Goal: Task Accomplishment & Management: Manage account settings

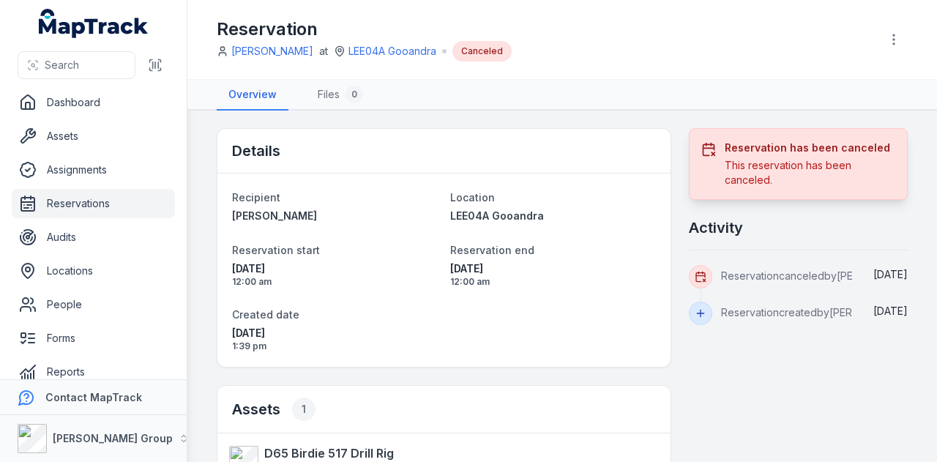
click at [132, 209] on link "Reservations" at bounding box center [93, 203] width 163 height 29
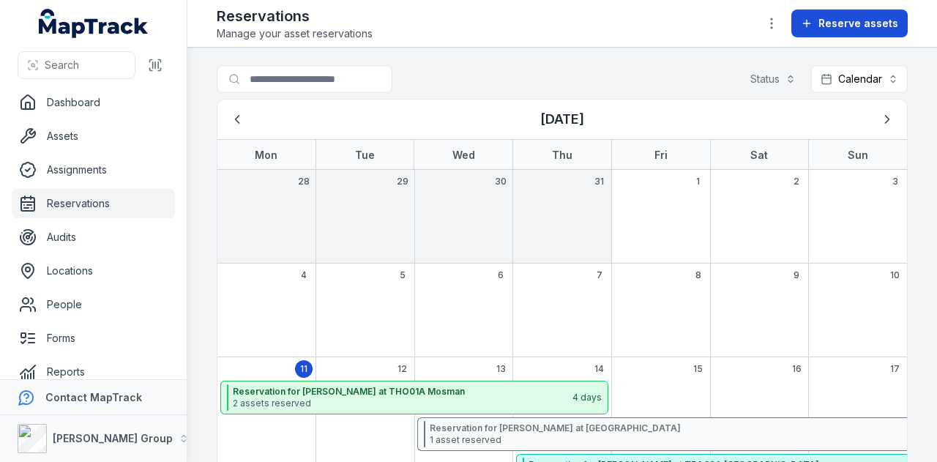
click at [839, 31] on button "Reserve assets" at bounding box center [850, 24] width 116 height 28
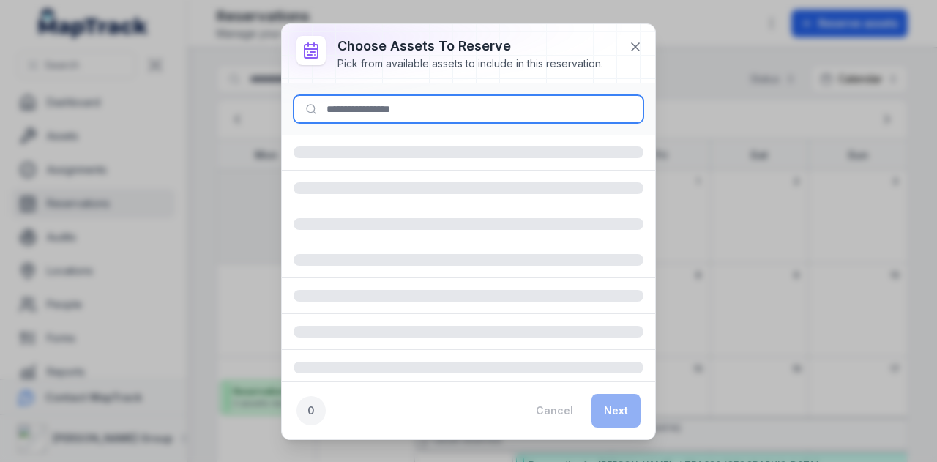
click at [447, 115] on input at bounding box center [469, 109] width 350 height 28
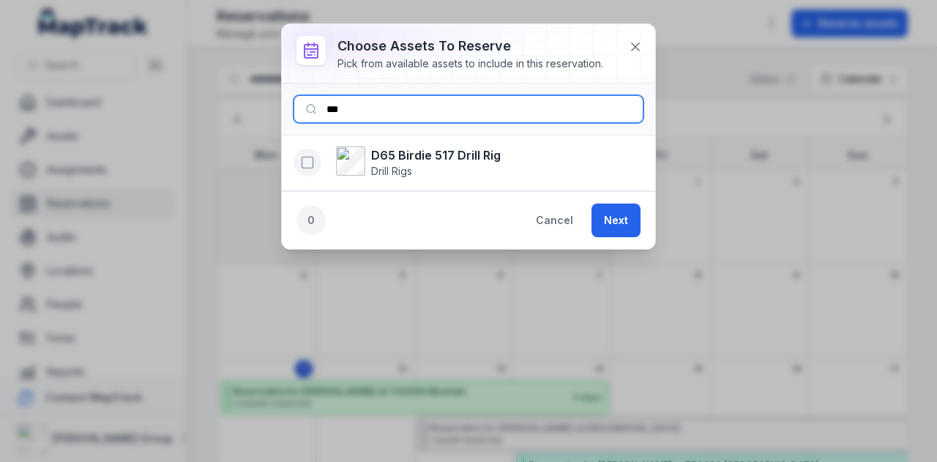
type input "***"
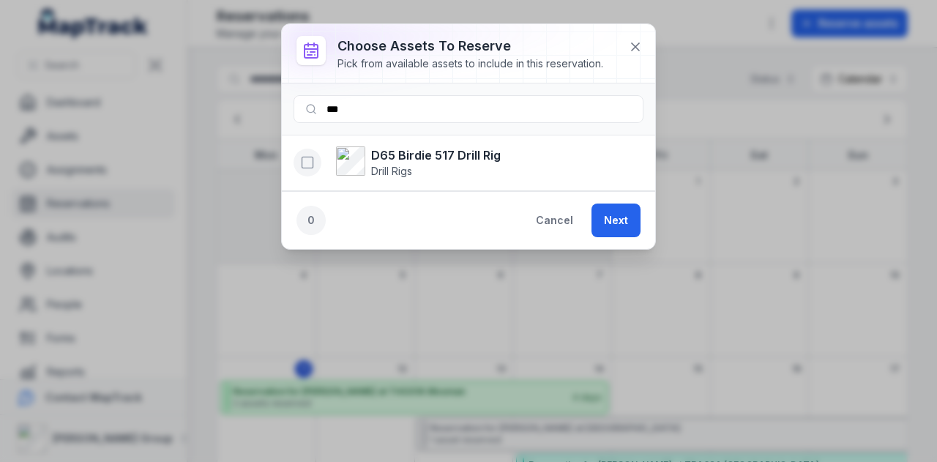
click at [315, 162] on button "button" at bounding box center [308, 163] width 28 height 28
click at [608, 225] on button "Next" at bounding box center [616, 221] width 49 height 34
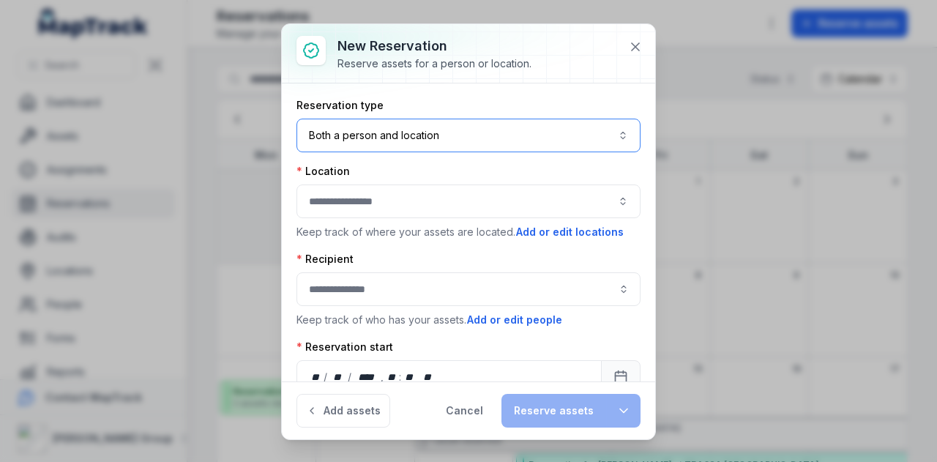
click at [451, 135] on button "Both a person and location ****" at bounding box center [469, 136] width 344 height 34
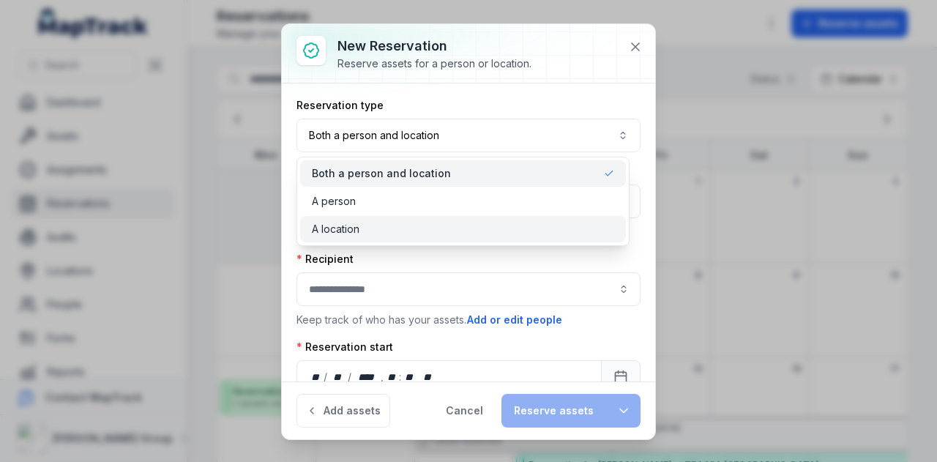
click at [442, 238] on div "A location" at bounding box center [463, 229] width 326 height 26
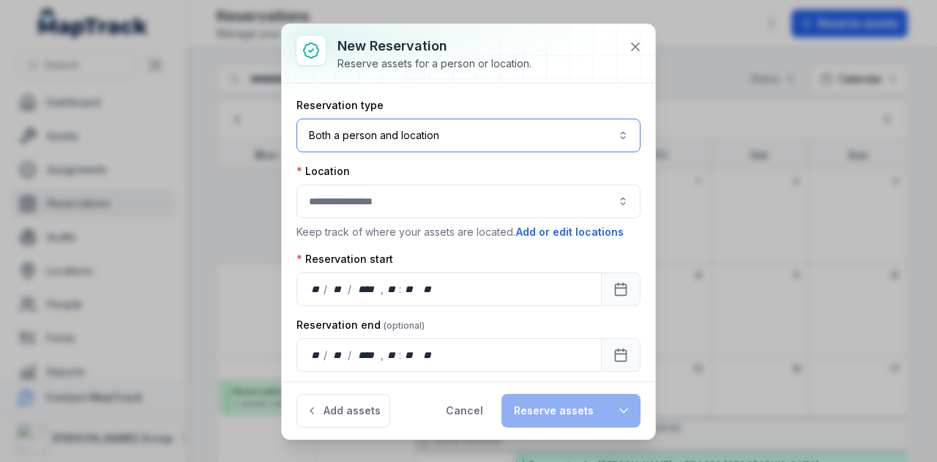
click at [410, 204] on button "button" at bounding box center [469, 202] width 344 height 34
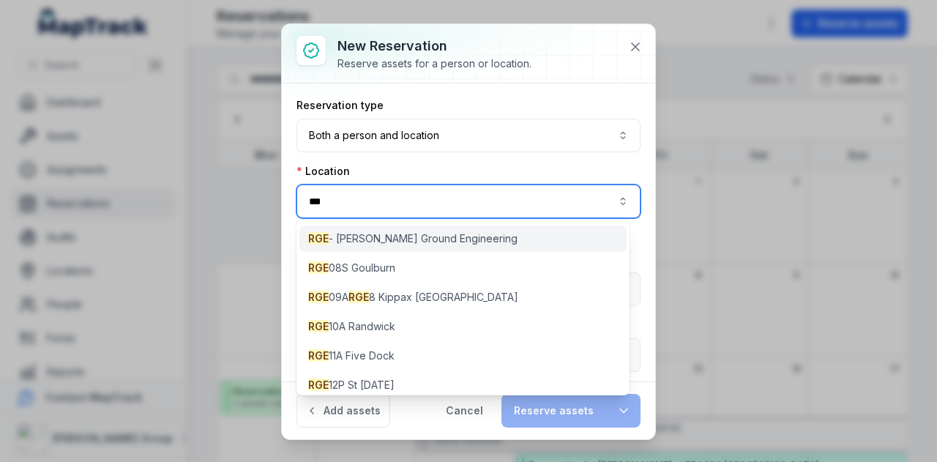
type input "***"
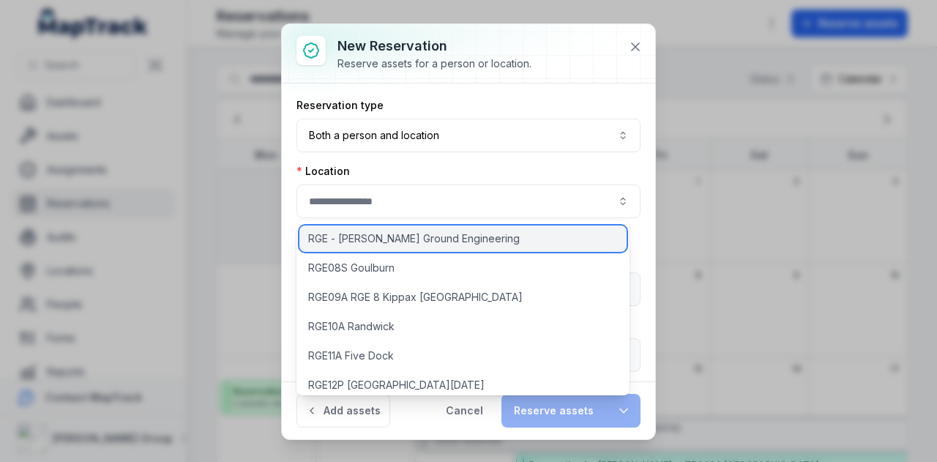
click at [453, 234] on span "RGE - [PERSON_NAME] Ground Engineering" at bounding box center [414, 238] width 212 height 15
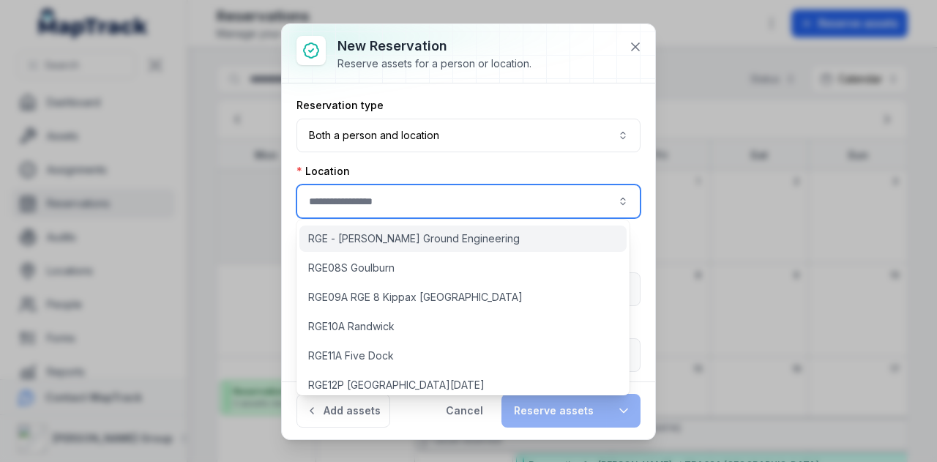
type input "**********"
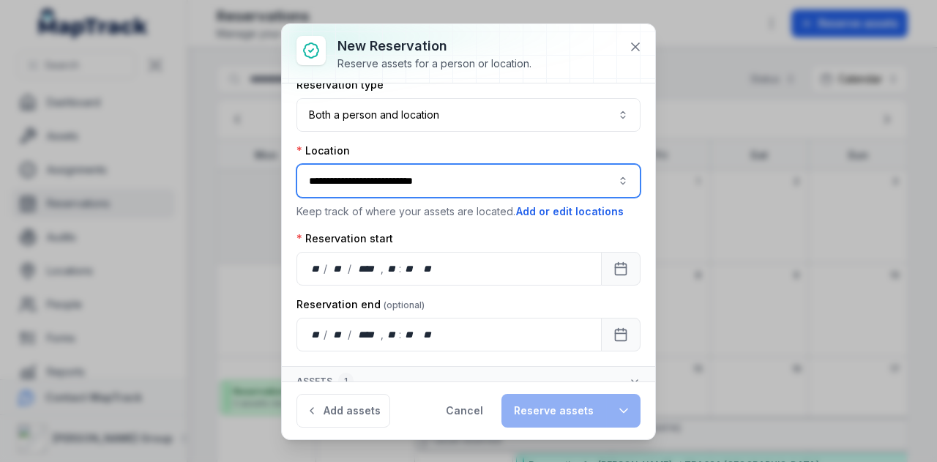
scroll to position [31, 0]
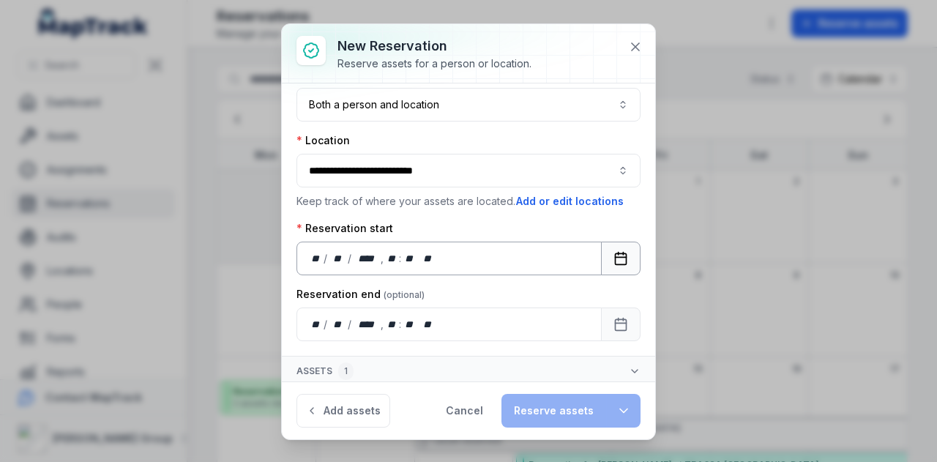
click at [601, 257] on button "Calendar" at bounding box center [621, 259] width 40 height 34
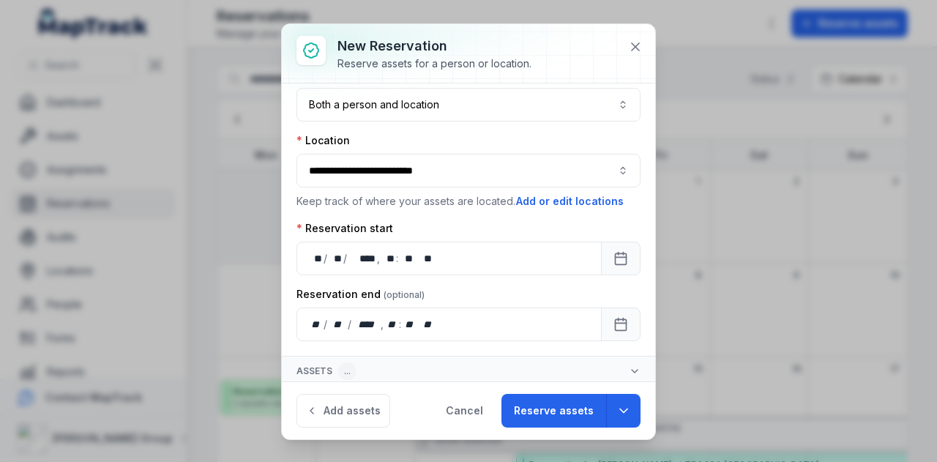
click at [553, 294] on div "Reservation end" at bounding box center [469, 294] width 344 height 15
click at [551, 421] on button "Reserve assets" at bounding box center [554, 411] width 105 height 34
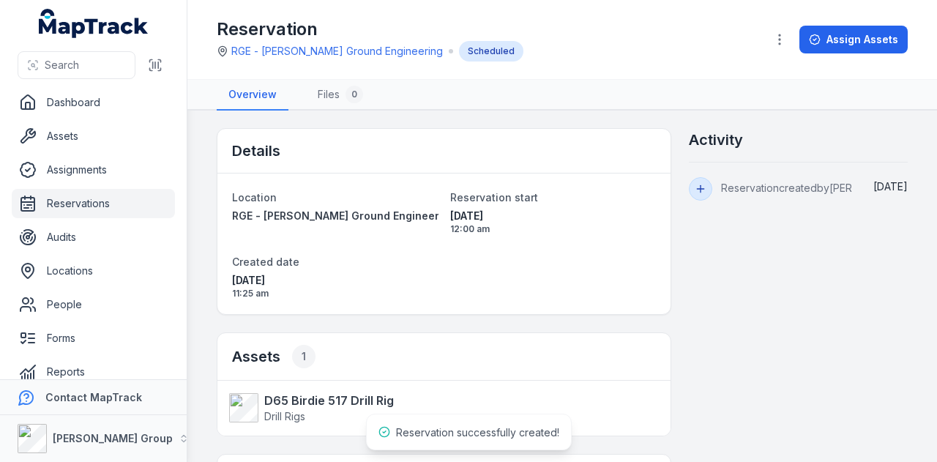
click at [100, 201] on link "Reservations" at bounding box center [93, 203] width 163 height 29
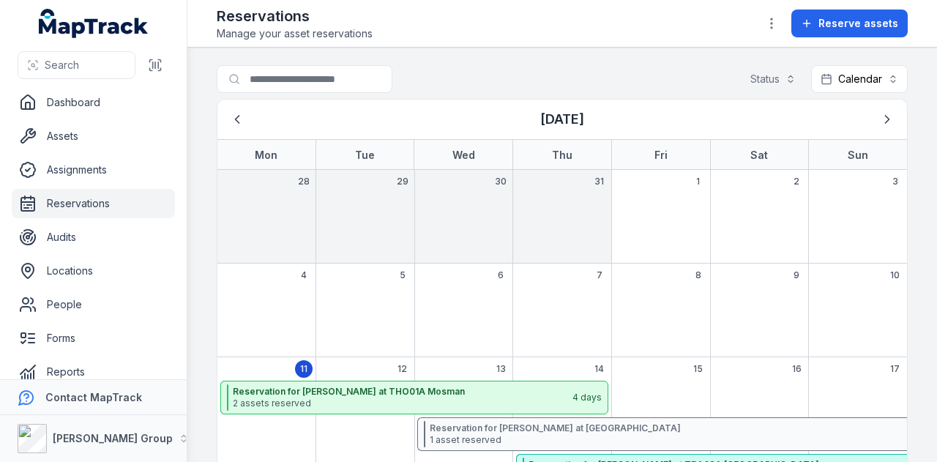
scroll to position [272, 0]
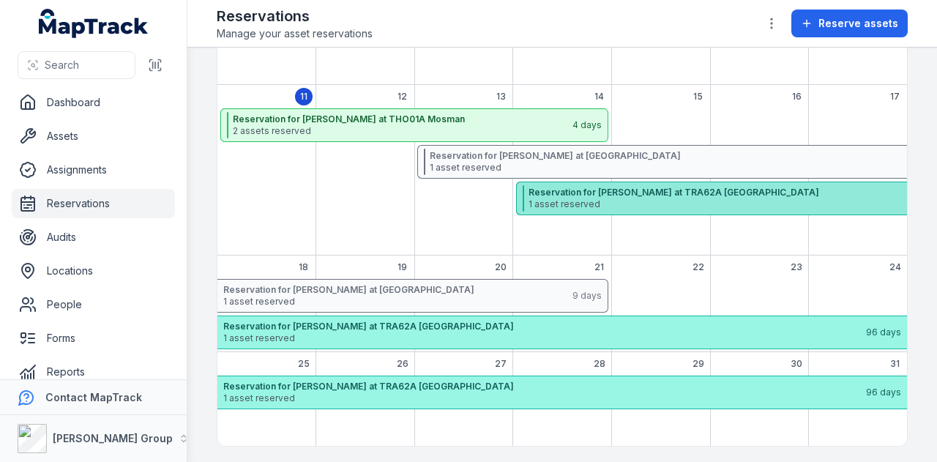
click at [606, 196] on strong "Reservation for [PERSON_NAME] at TRA62A [GEOGRAPHIC_DATA]" at bounding box center [845, 193] width 632 height 12
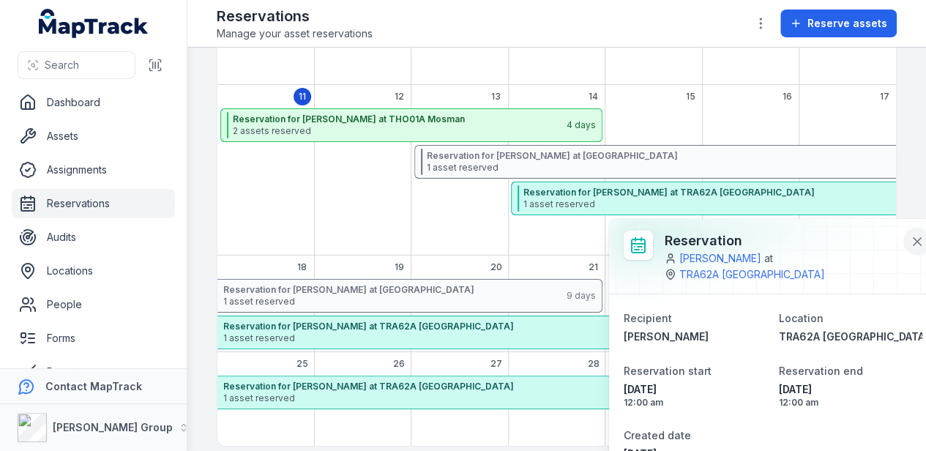
click at [914, 238] on icon at bounding box center [917, 241] width 7 height 7
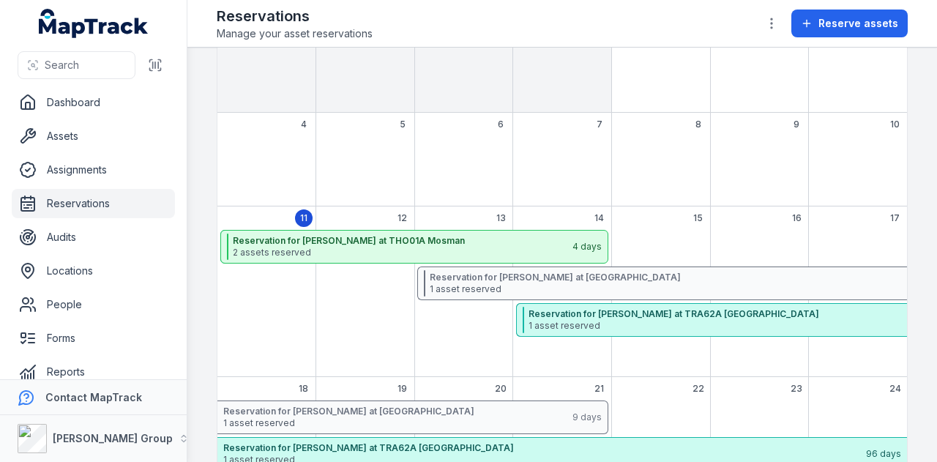
scroll to position [73, 0]
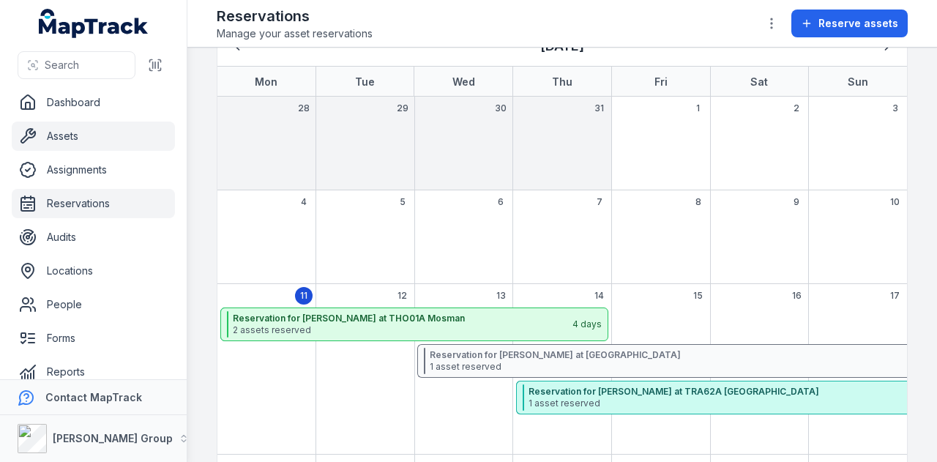
click at [113, 128] on link "Assets" at bounding box center [93, 136] width 163 height 29
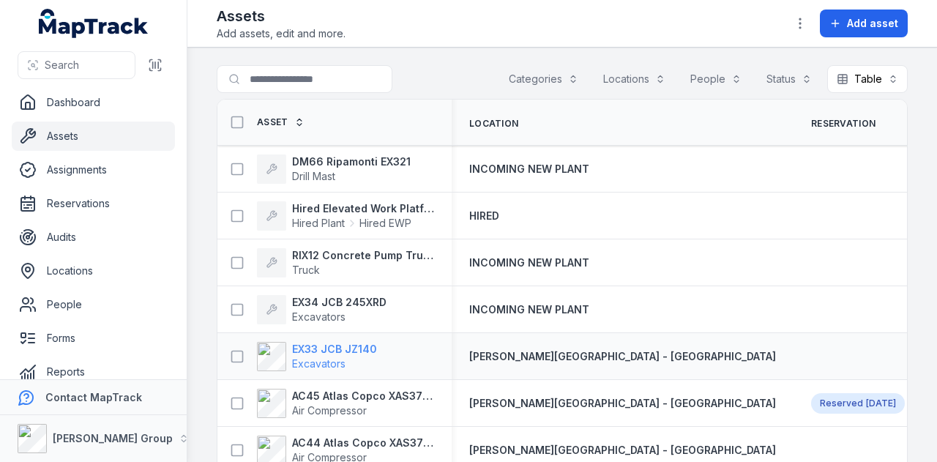
click at [373, 346] on strong "EX33 JCB JZ140" at bounding box center [334, 349] width 85 height 15
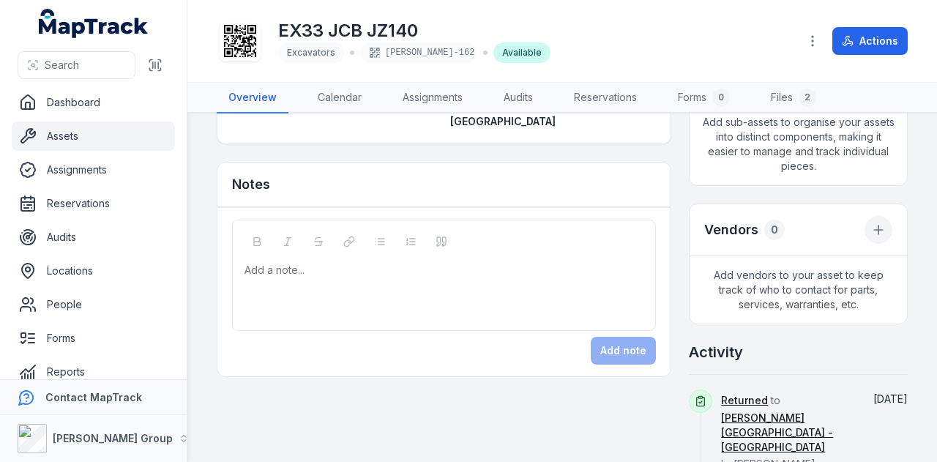
scroll to position [366, 0]
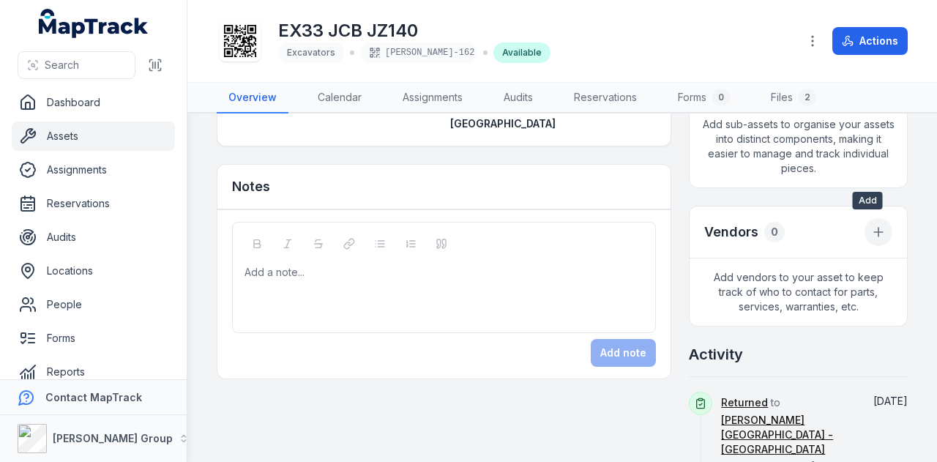
click at [871, 227] on icon at bounding box center [878, 232] width 15 height 15
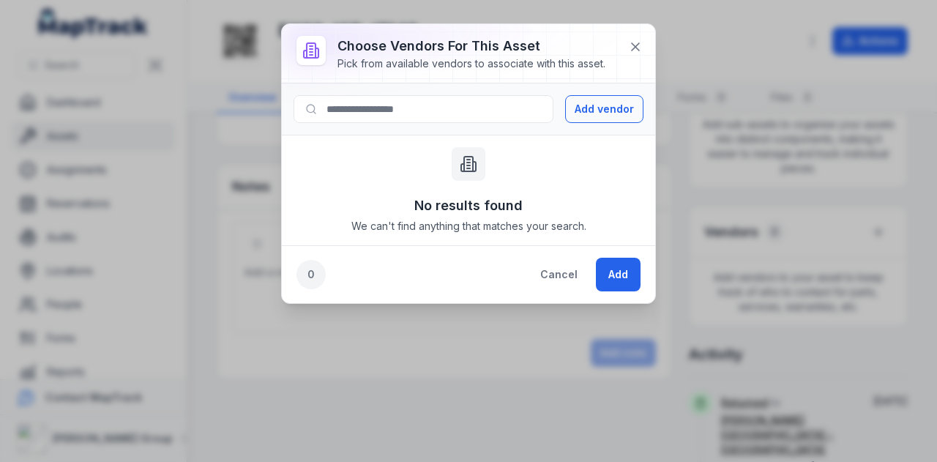
click at [625, 124] on div "Add vendor" at bounding box center [468, 109] width 373 height 52
click at [621, 116] on button "Add vendor" at bounding box center [604, 109] width 78 height 28
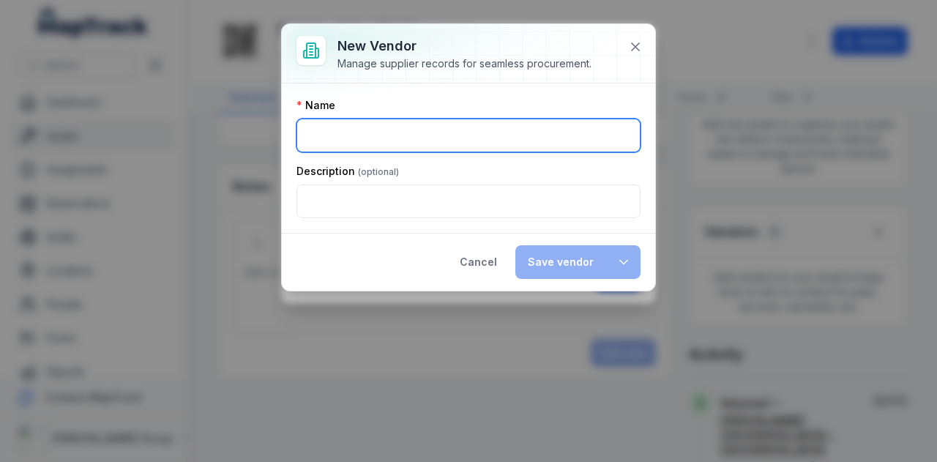
click at [501, 129] on input ":r1ig:-form-item-label" at bounding box center [469, 136] width 344 height 34
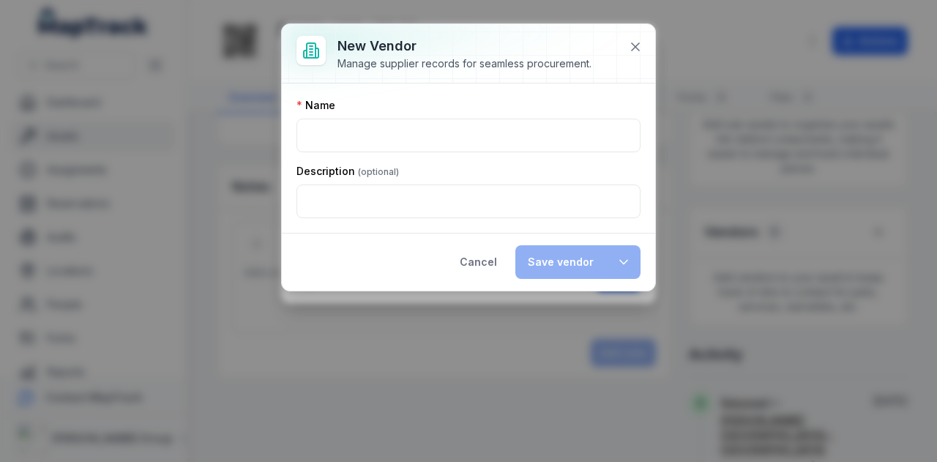
click at [622, 176] on div "Description" at bounding box center [469, 171] width 344 height 15
click at [644, 51] on button at bounding box center [636, 47] width 28 height 28
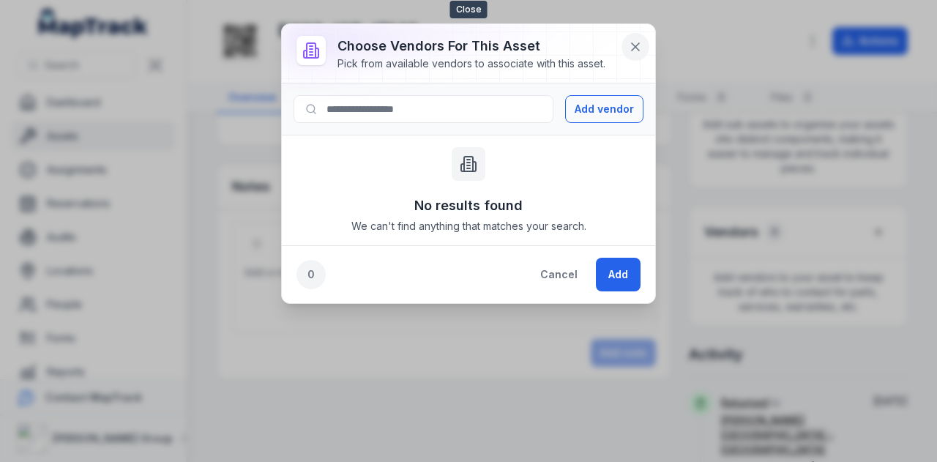
click at [646, 52] on button at bounding box center [636, 47] width 28 height 28
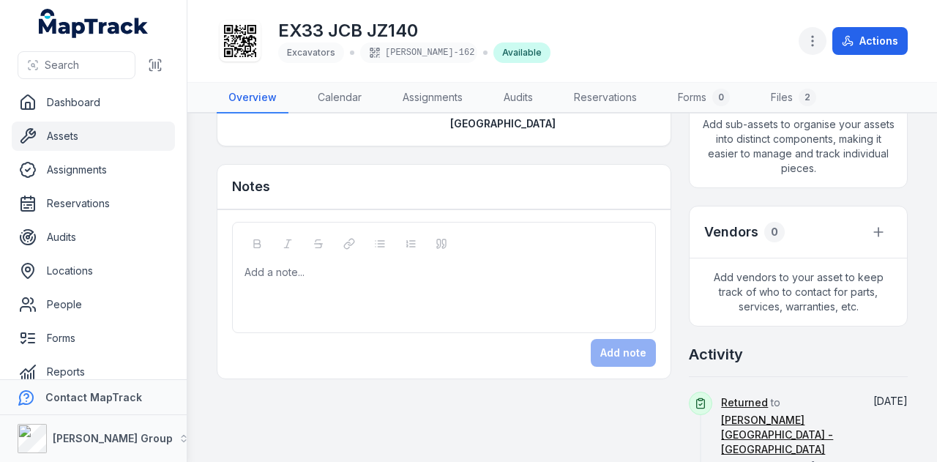
click at [819, 40] on icon "button" at bounding box center [812, 41] width 15 height 15
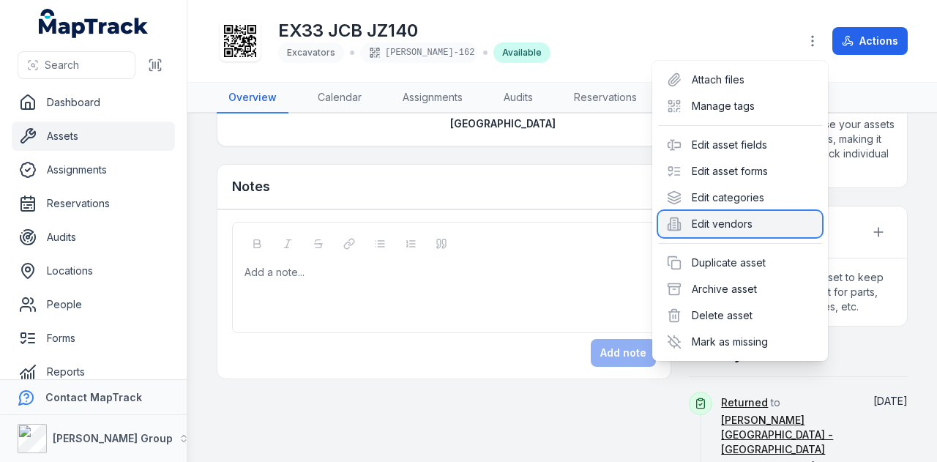
click at [791, 226] on div "Edit vendors" at bounding box center [740, 224] width 164 height 26
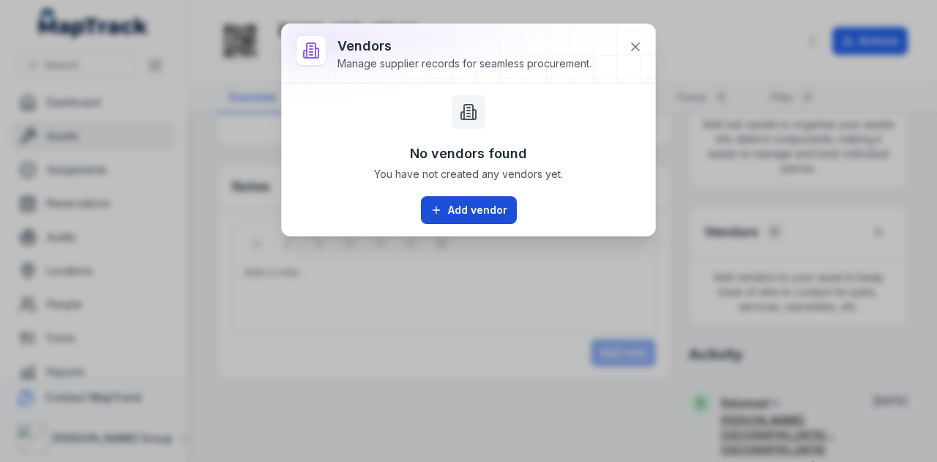
click at [490, 209] on button "Add vendor" at bounding box center [469, 210] width 96 height 28
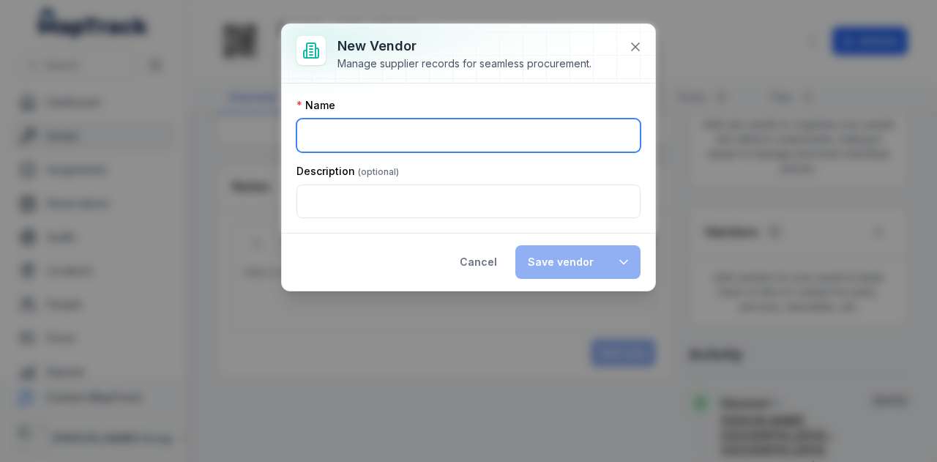
click at [500, 123] on input ":r1j8:-form-item-label" at bounding box center [469, 136] width 344 height 34
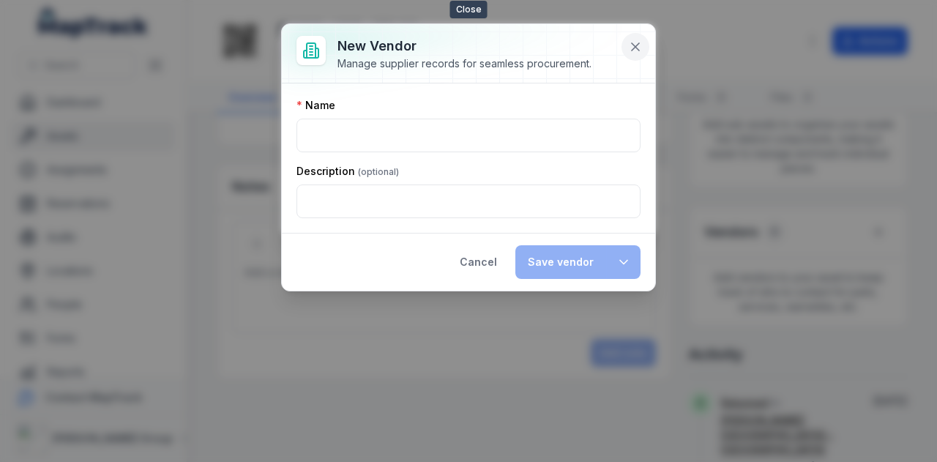
click at [636, 43] on icon at bounding box center [635, 47] width 15 height 15
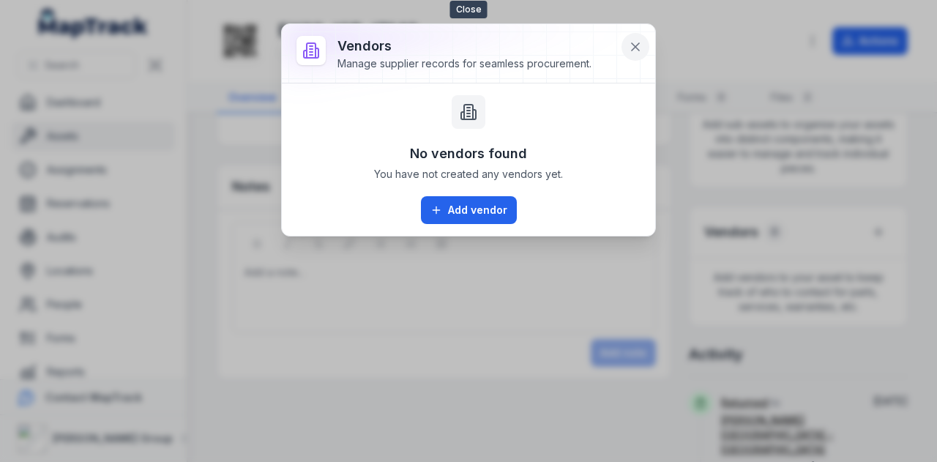
click at [633, 51] on icon at bounding box center [635, 47] width 15 height 15
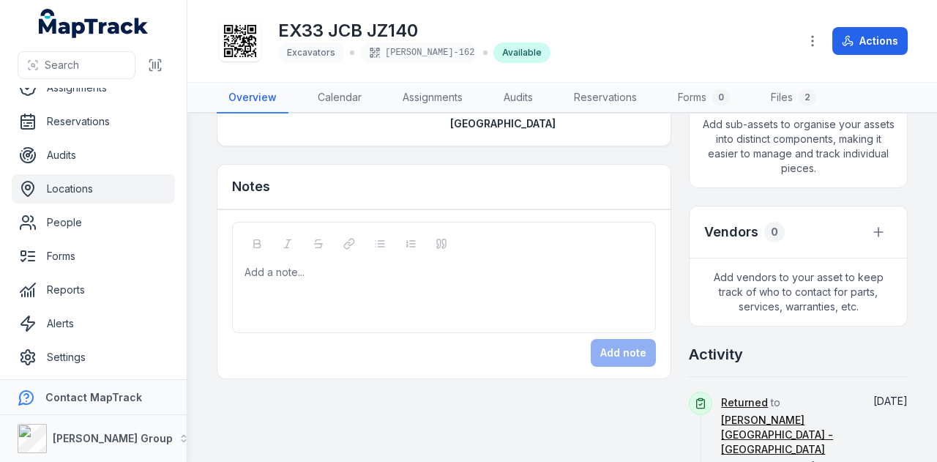
scroll to position [83, 0]
click at [108, 345] on link "Settings" at bounding box center [93, 356] width 163 height 29
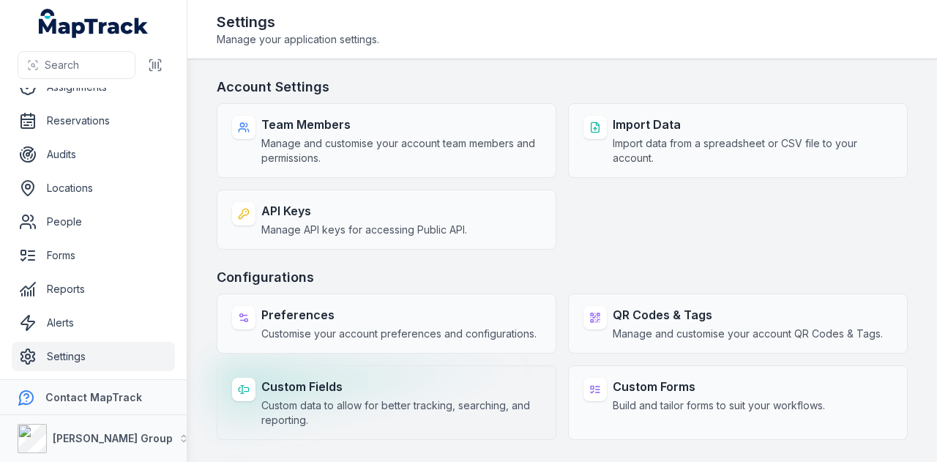
click at [536, 399] on span "Custom data to allow for better tracking, searching, and reporting." at bounding box center [401, 412] width 280 height 29
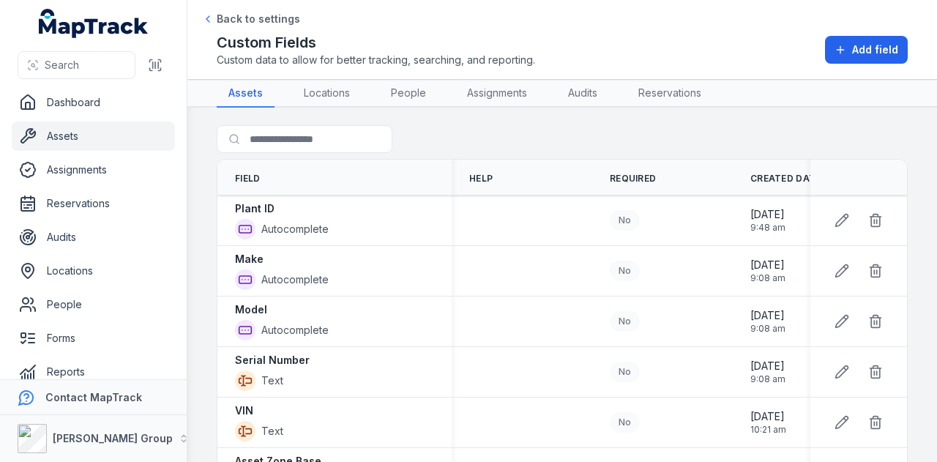
click at [122, 135] on link "Assets" at bounding box center [93, 136] width 163 height 29
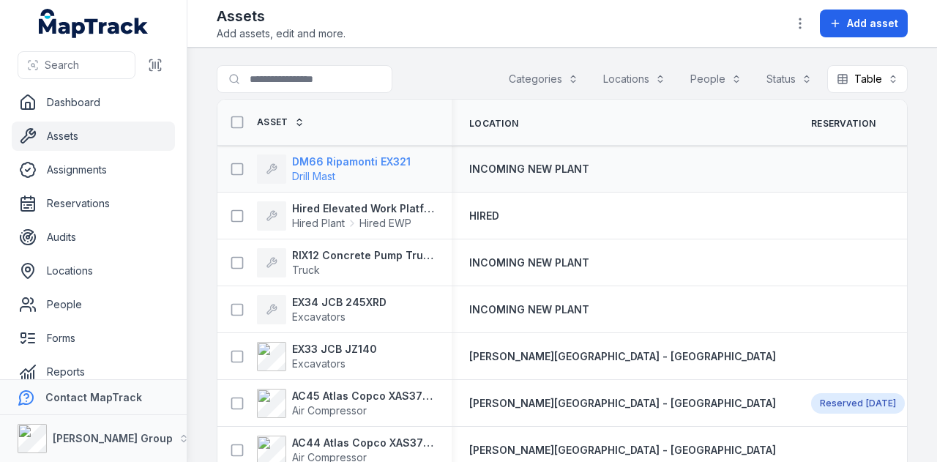
click at [377, 165] on strong "DM66 Ripamonti EX321" at bounding box center [351, 161] width 119 height 15
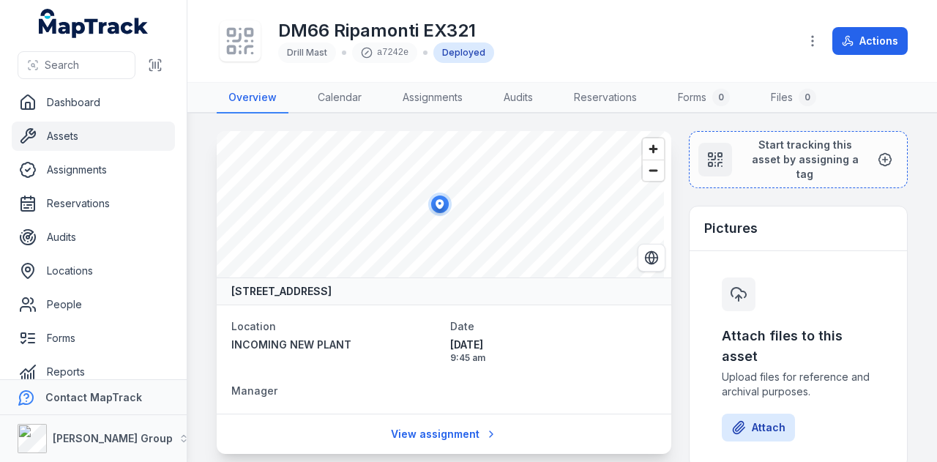
scroll to position [366, 0]
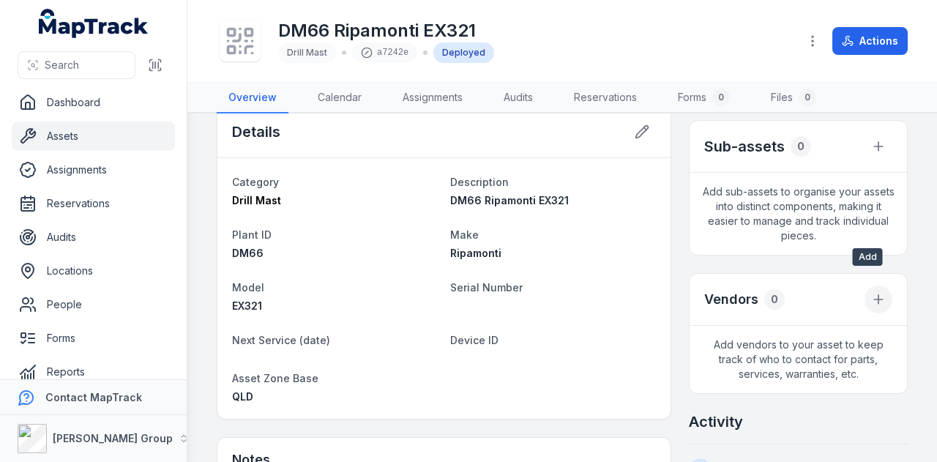
click at [871, 292] on icon at bounding box center [878, 299] width 15 height 15
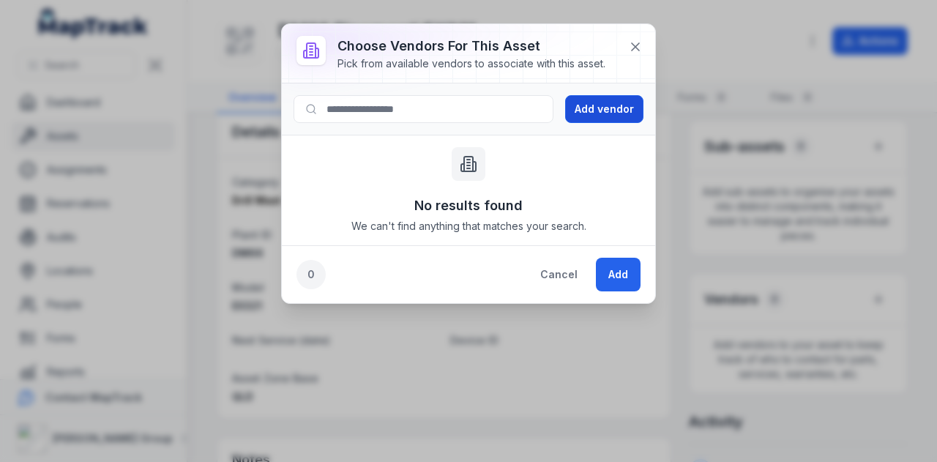
click at [593, 111] on button "Add vendor" at bounding box center [604, 109] width 78 height 28
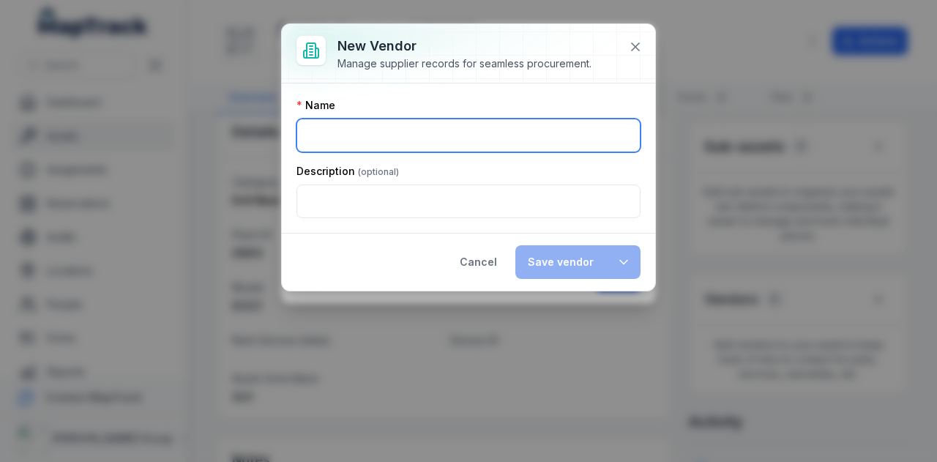
click at [439, 138] on input ":r1kd:-form-item-label" at bounding box center [469, 136] width 344 height 34
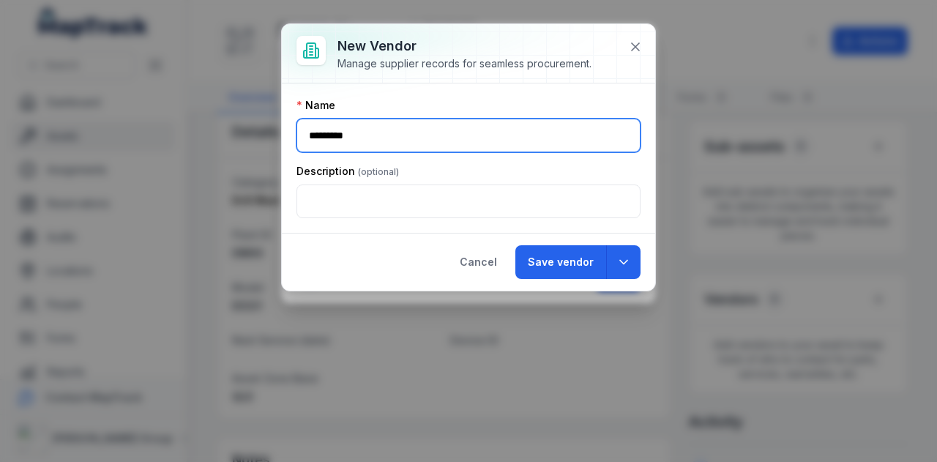
type input "*********"
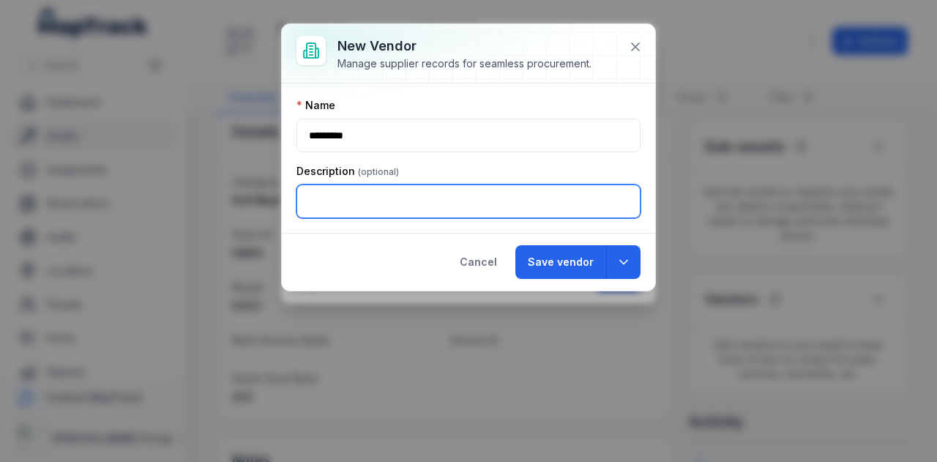
click at [419, 203] on input ":r1ke:-form-item-label" at bounding box center [469, 202] width 344 height 34
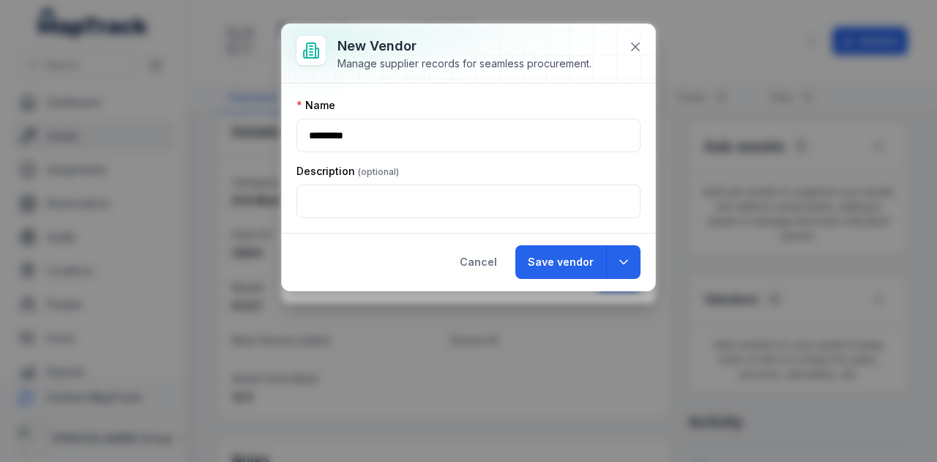
click at [628, 224] on div "Name ********* Description" at bounding box center [468, 157] width 373 height 149
click at [627, 258] on icon "button" at bounding box center [624, 262] width 15 height 15
click at [578, 257] on button "Save vendor" at bounding box center [560, 262] width 91 height 34
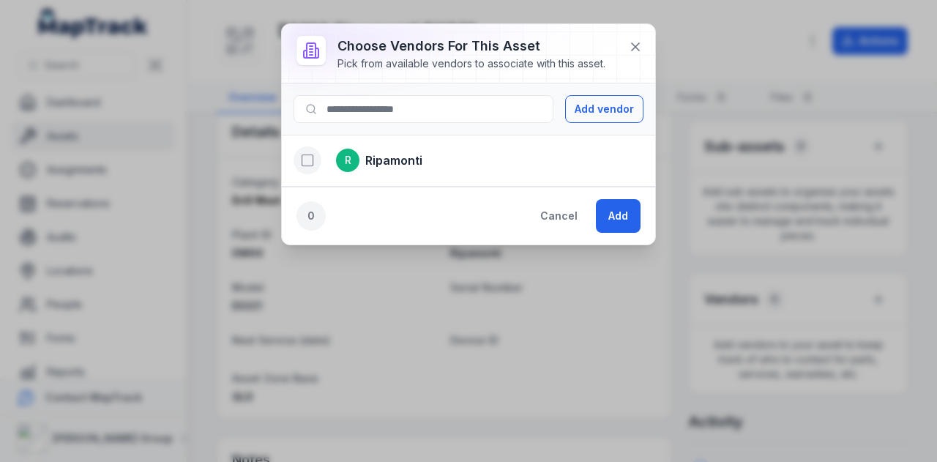
click at [306, 157] on icon "button" at bounding box center [307, 160] width 15 height 15
click at [477, 160] on li "R Ripamonti" at bounding box center [468, 161] width 373 height 52
click at [309, 160] on icon "button" at bounding box center [307, 160] width 15 height 15
click at [642, 41] on icon at bounding box center [635, 47] width 15 height 15
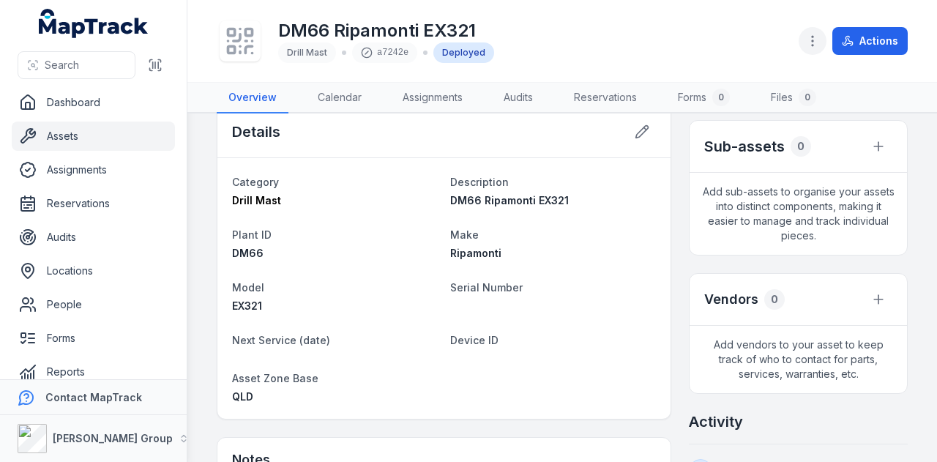
click at [813, 37] on icon "button" at bounding box center [812, 41] width 15 height 15
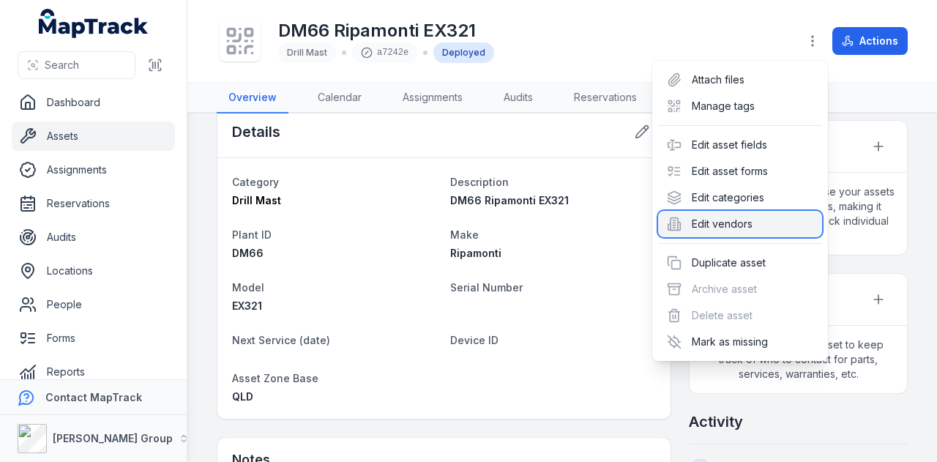
click at [772, 223] on div "Edit vendors" at bounding box center [740, 224] width 164 height 26
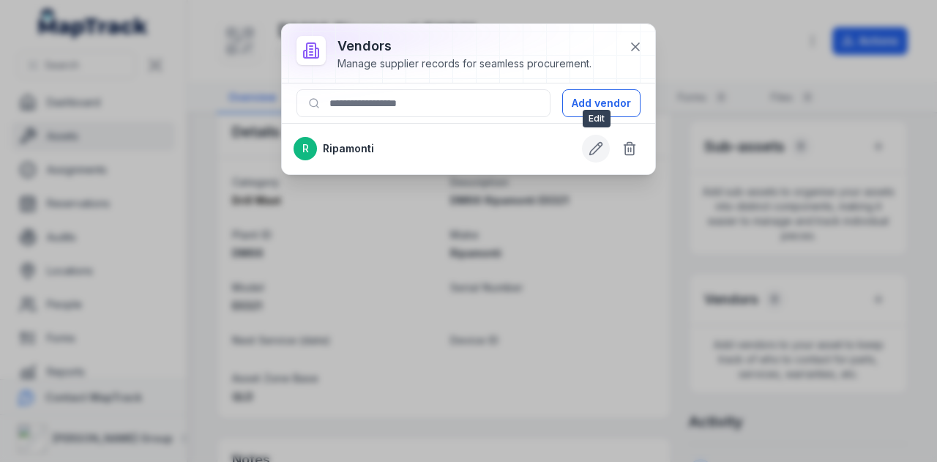
click at [603, 144] on icon at bounding box center [596, 148] width 15 height 15
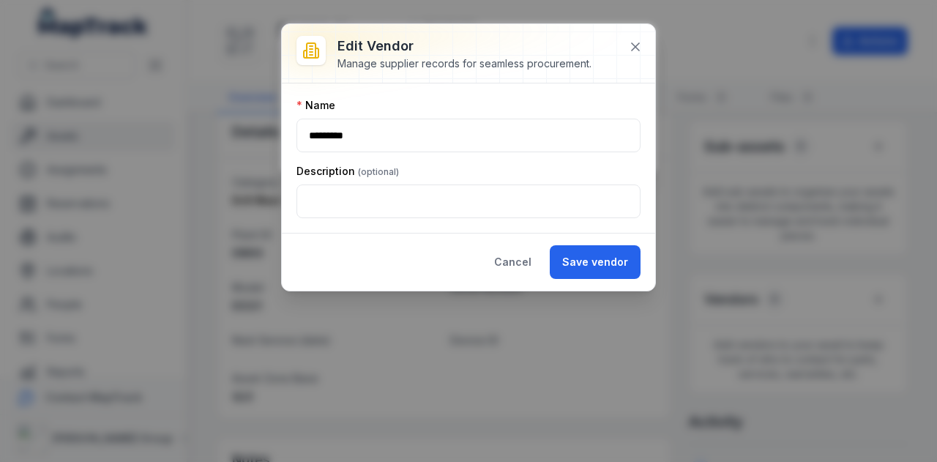
click at [526, 253] on button "Cancel" at bounding box center [513, 262] width 62 height 34
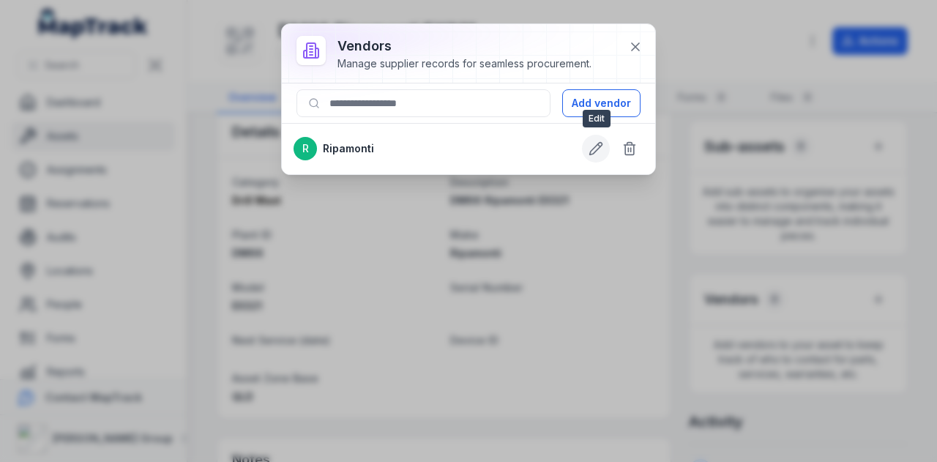
click at [587, 149] on button at bounding box center [596, 149] width 28 height 28
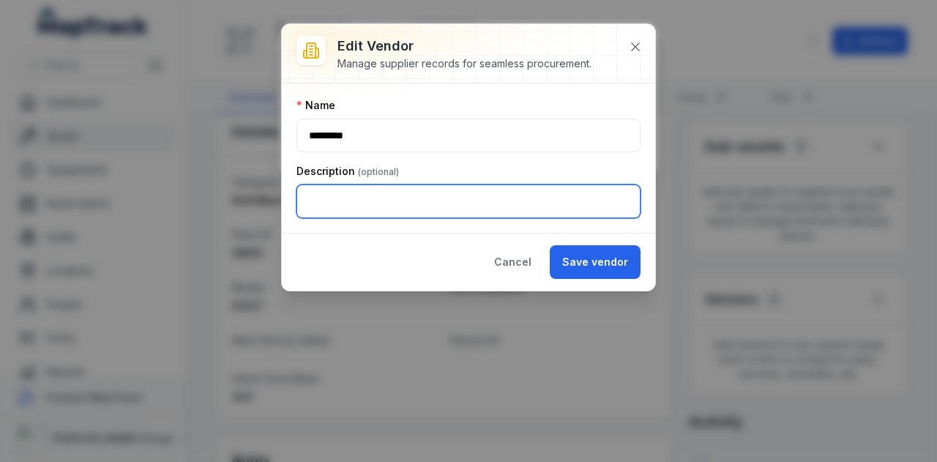
click at [404, 210] on input ":r1lj:-form-item-label" at bounding box center [469, 202] width 344 height 34
type input "*********"
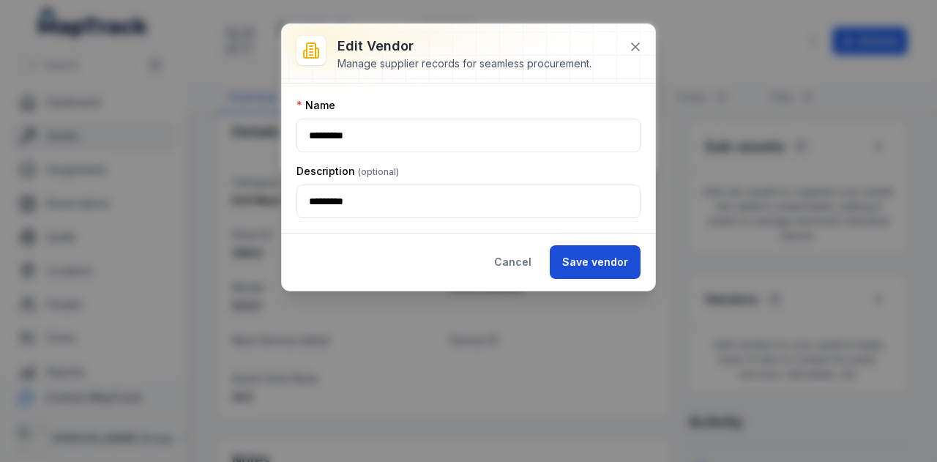
click at [619, 254] on button "Save vendor" at bounding box center [595, 262] width 91 height 34
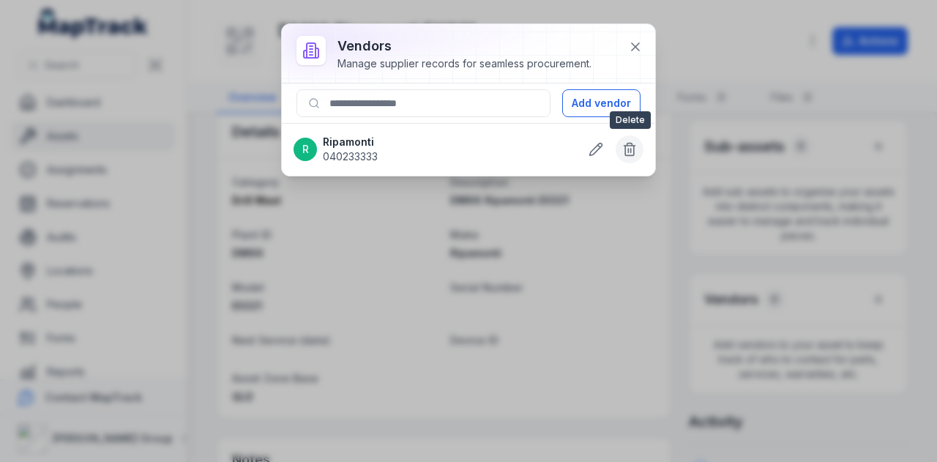
click at [633, 148] on icon at bounding box center [629, 149] width 15 height 15
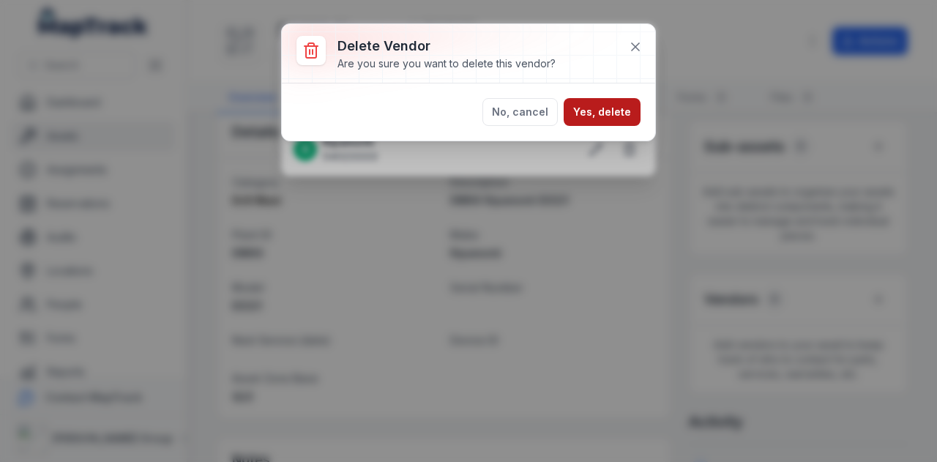
click at [589, 108] on button "Yes, delete" at bounding box center [602, 112] width 77 height 28
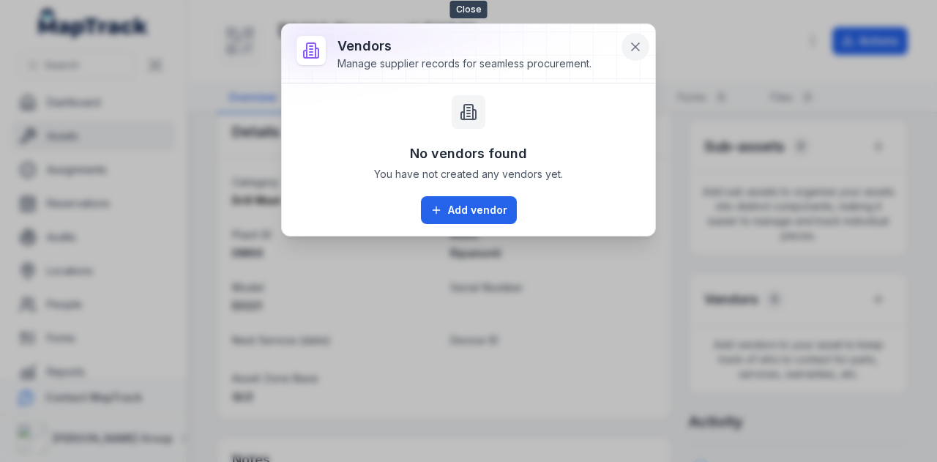
click at [636, 48] on icon at bounding box center [635, 47] width 15 height 15
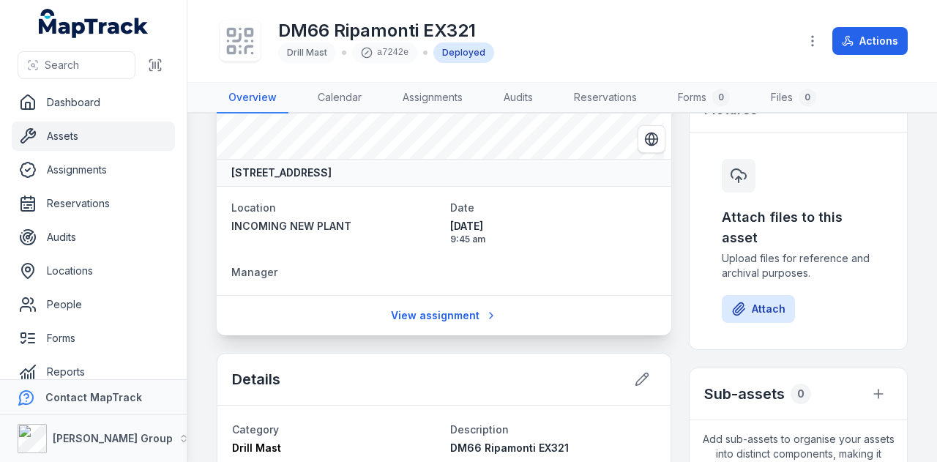
scroll to position [0, 0]
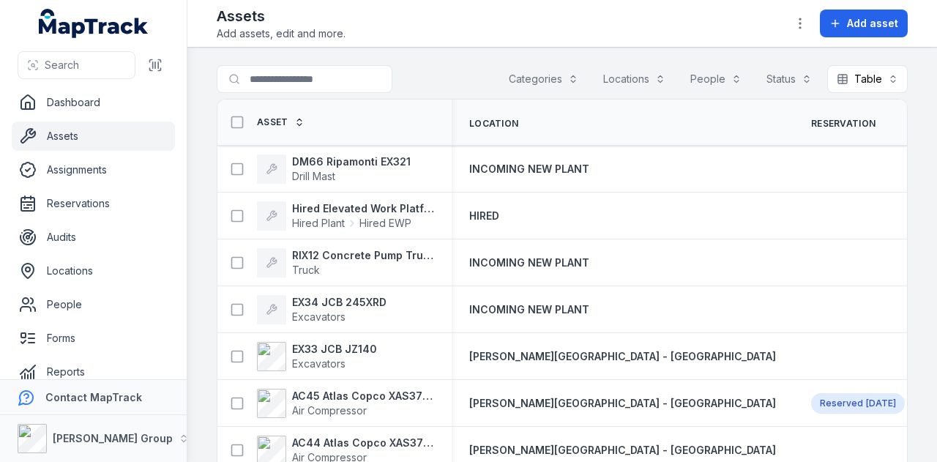
click at [420, 80] on div at bounding box center [334, 79] width 234 height 28
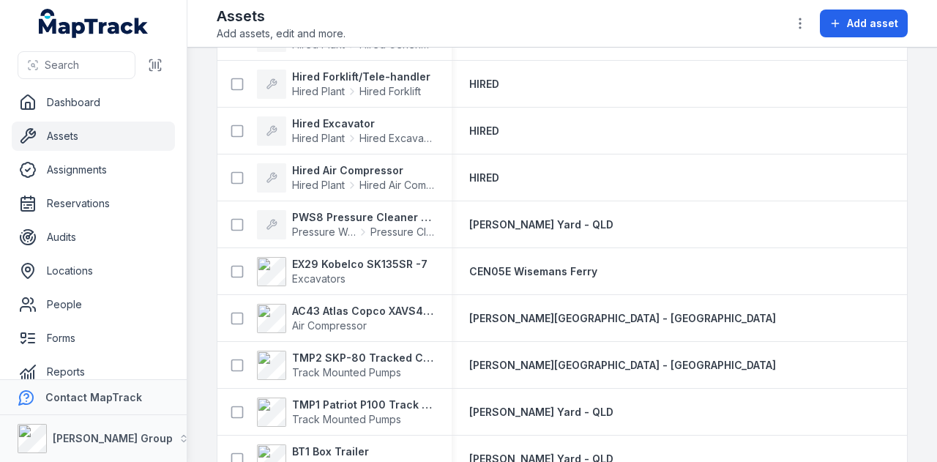
scroll to position [2049, 0]
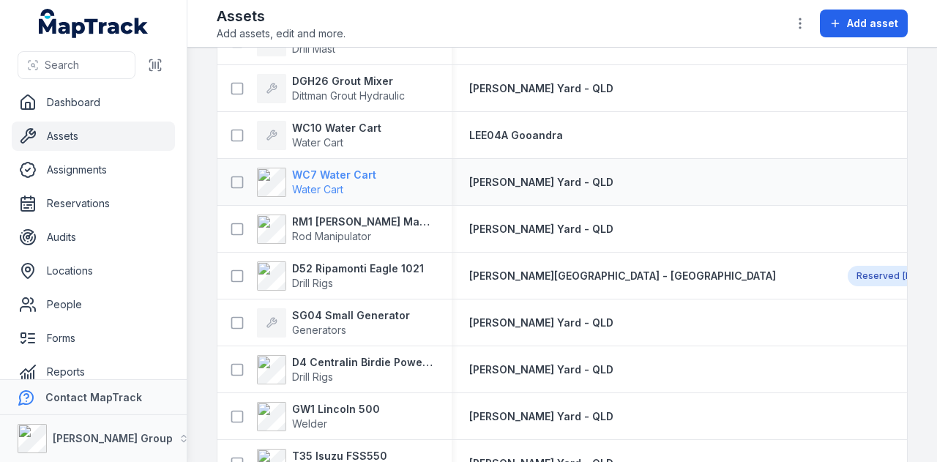
click at [351, 169] on strong "WC7 Water Cart" at bounding box center [334, 175] width 84 height 15
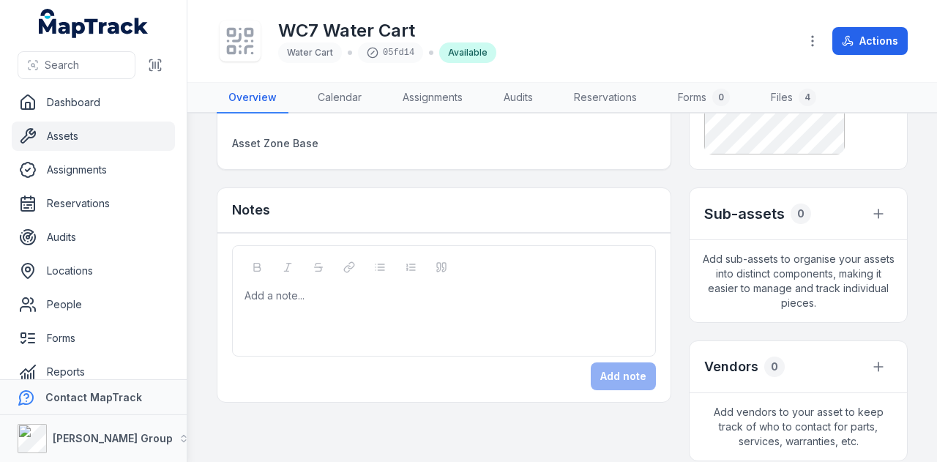
scroll to position [293, 0]
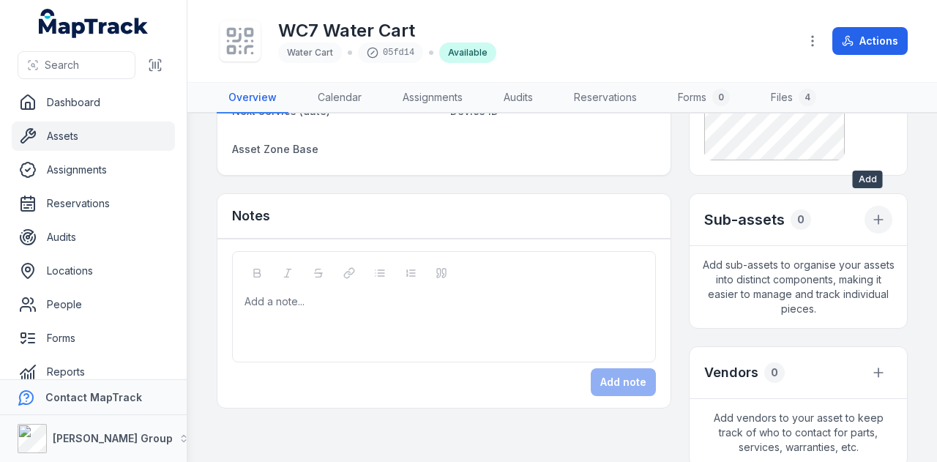
click at [874, 218] on button "button" at bounding box center [879, 220] width 28 height 28
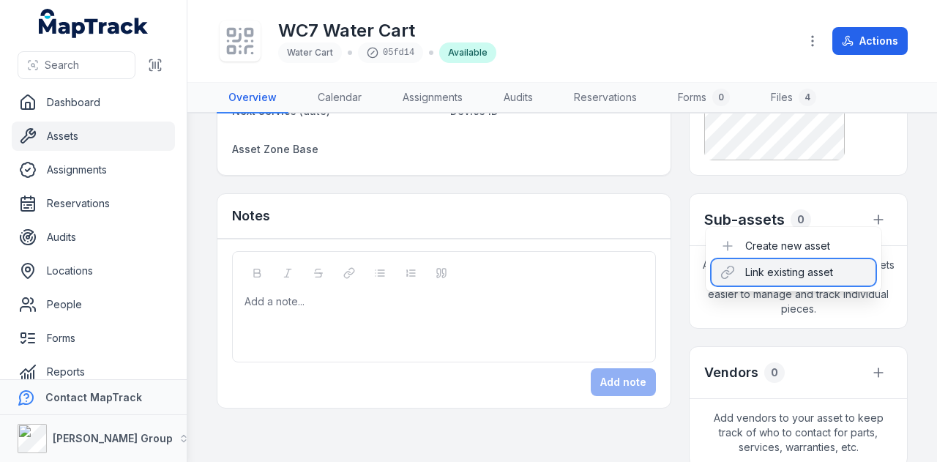
click at [851, 268] on div "Link existing asset" at bounding box center [794, 272] width 164 height 26
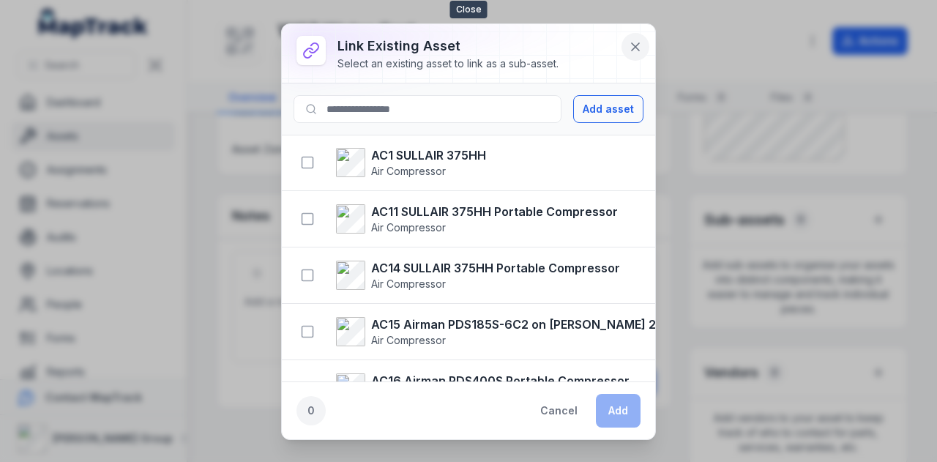
click at [644, 49] on button at bounding box center [636, 47] width 28 height 28
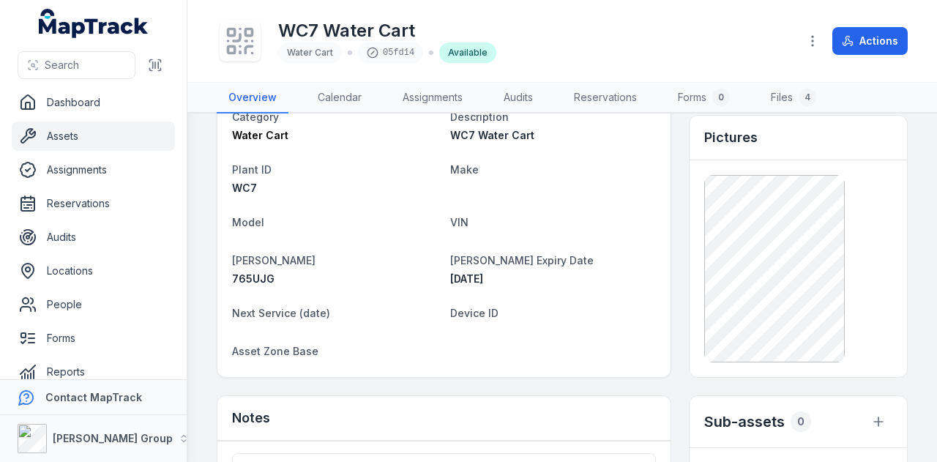
scroll to position [0, 0]
